Goal: Task Accomplishment & Management: Use online tool/utility

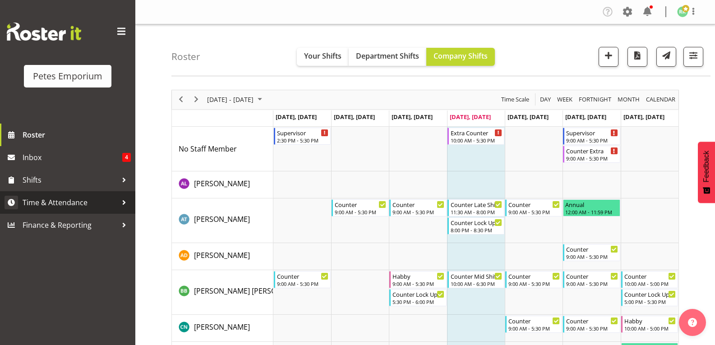
click at [61, 203] on span "Time & Attendance" at bounding box center [70, 203] width 95 height 14
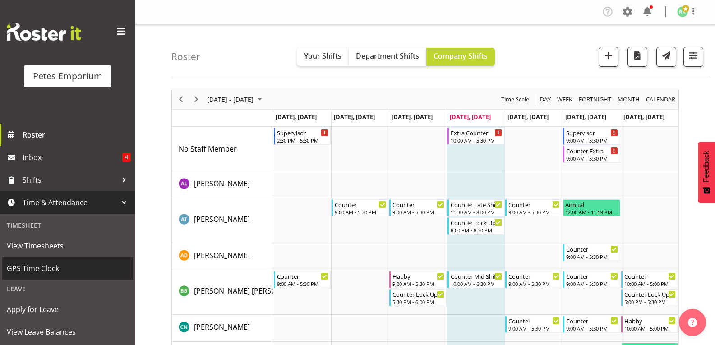
click at [44, 268] on span "GPS Time Clock" at bounding box center [68, 269] width 122 height 14
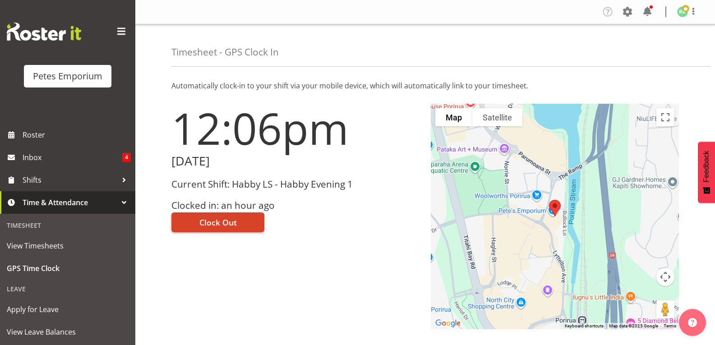
click at [214, 226] on span "Clock Out" at bounding box center [217, 223] width 37 height 12
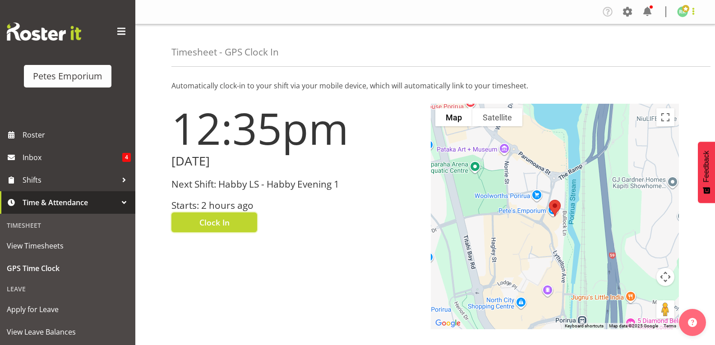
click at [693, 15] on span at bounding box center [693, 11] width 11 height 11
click at [651, 52] on link "Log Out" at bounding box center [655, 47] width 87 height 16
